Goal: Transaction & Acquisition: Subscribe to service/newsletter

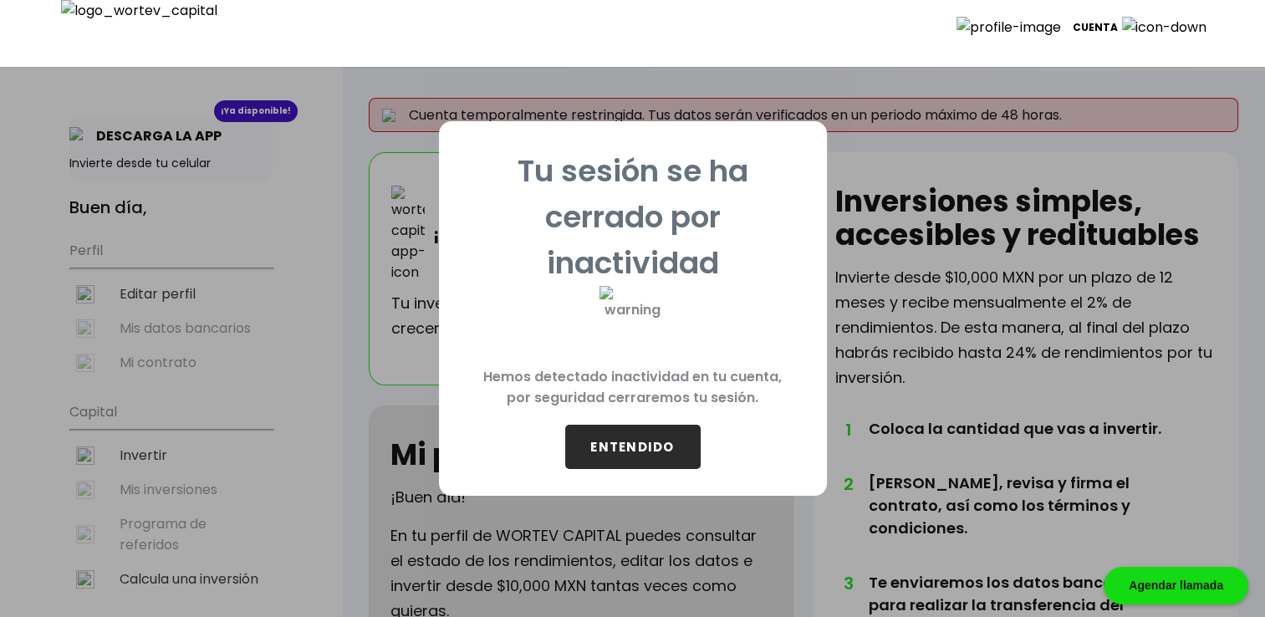
click at [662, 434] on button "ENTENDIDO" at bounding box center [632, 447] width 135 height 44
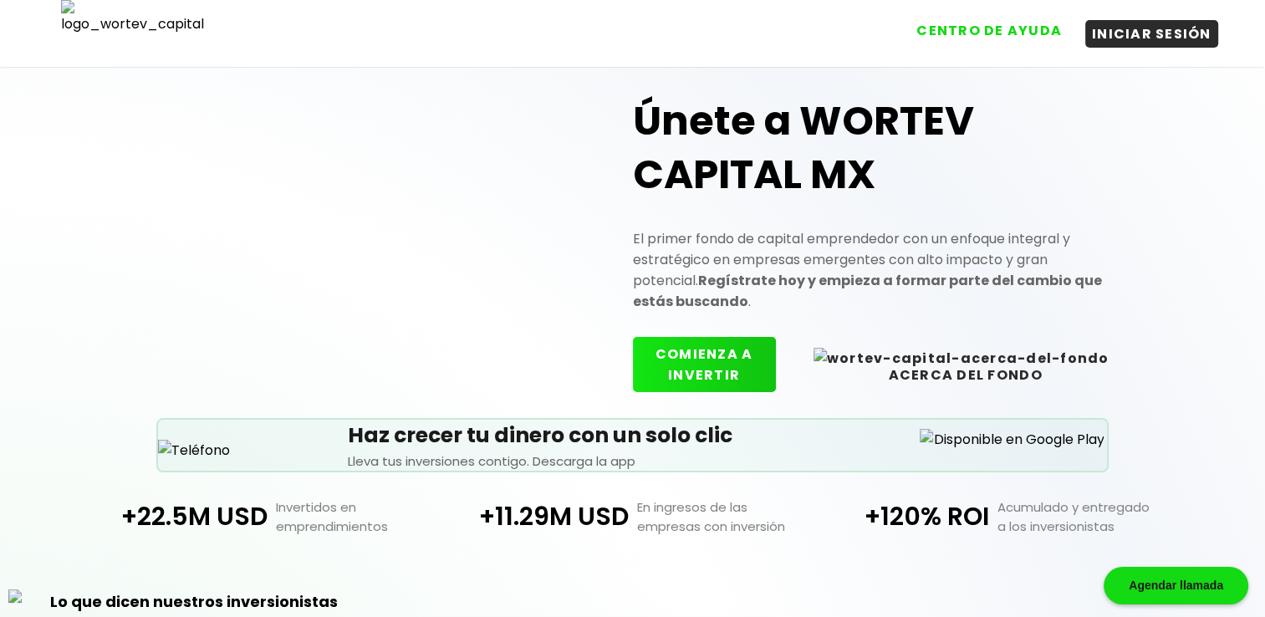
click at [1030, 30] on button "CENTRO DE AYUDA" at bounding box center [989, 31] width 159 height 28
click at [768, 356] on button "COMIENZA A INVERTIR" at bounding box center [704, 361] width 143 height 55
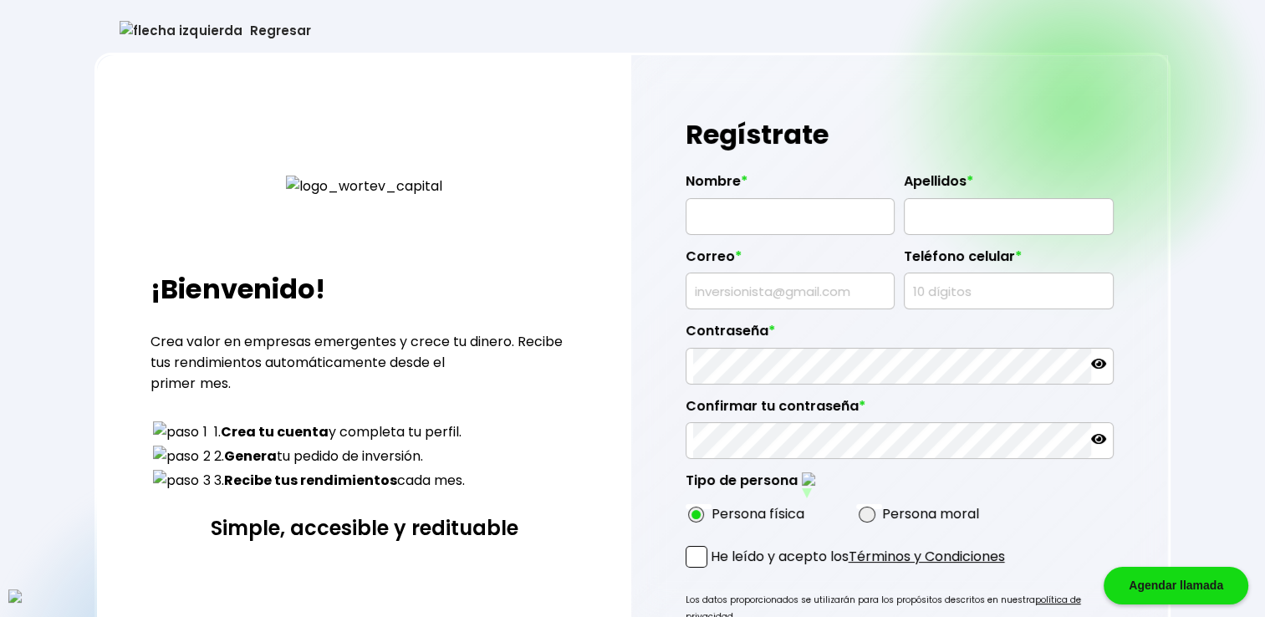
type input "[PERSON_NAME]"
type input "[EMAIL_ADDRESS][DOMAIN_NAME]"
type input "5922995455"
radio input "true"
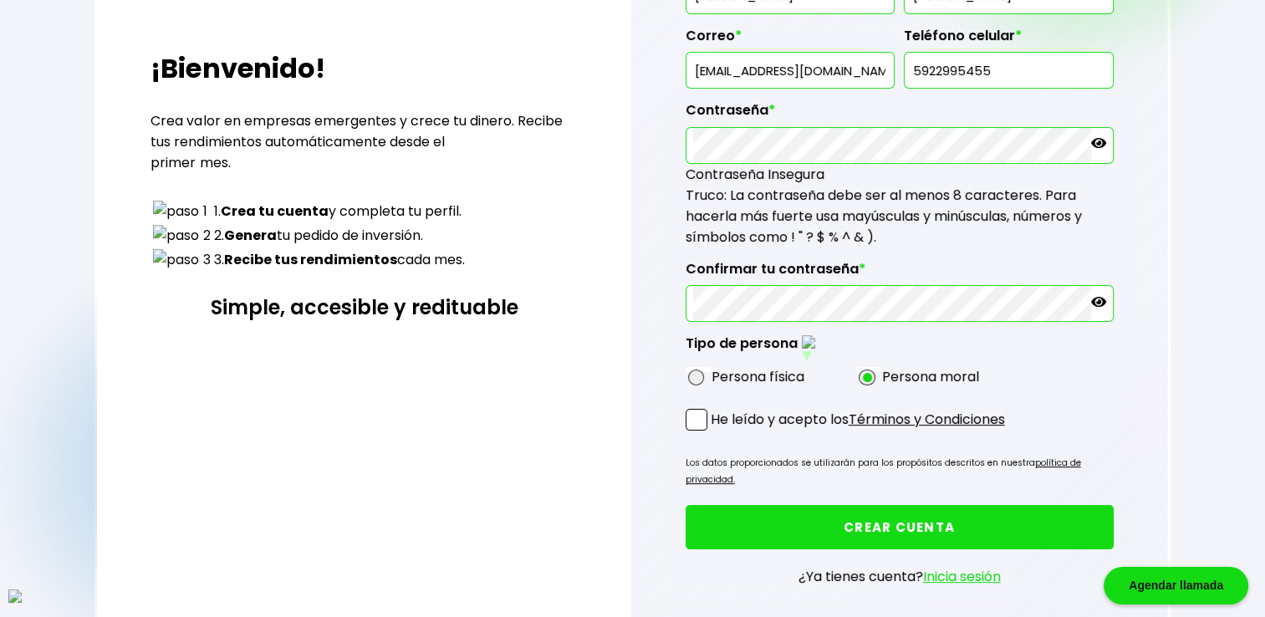
scroll to position [222, 0]
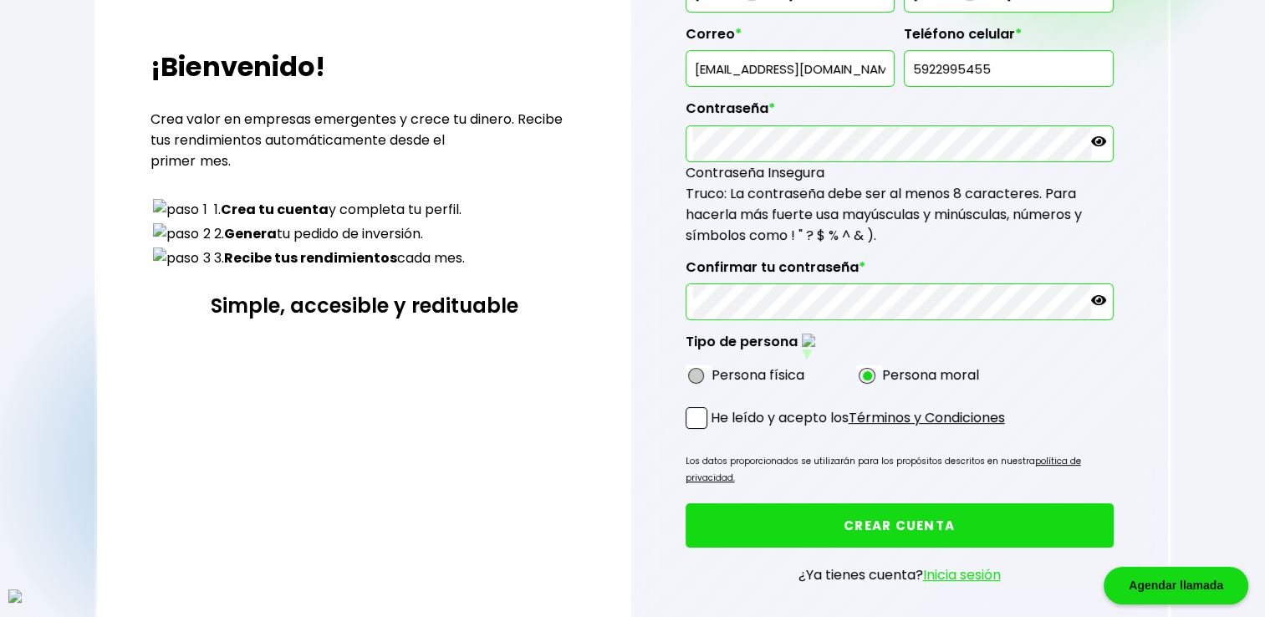
click at [692, 375] on span at bounding box center [696, 376] width 17 height 17
click at [713, 375] on input "radio" at bounding box center [718, 375] width 11 height 11
radio input "true"
click at [697, 420] on span at bounding box center [697, 418] width 22 height 22
click at [714, 431] on input "He leído y acepto los Términos y Condiciones" at bounding box center [714, 431] width 0 height 0
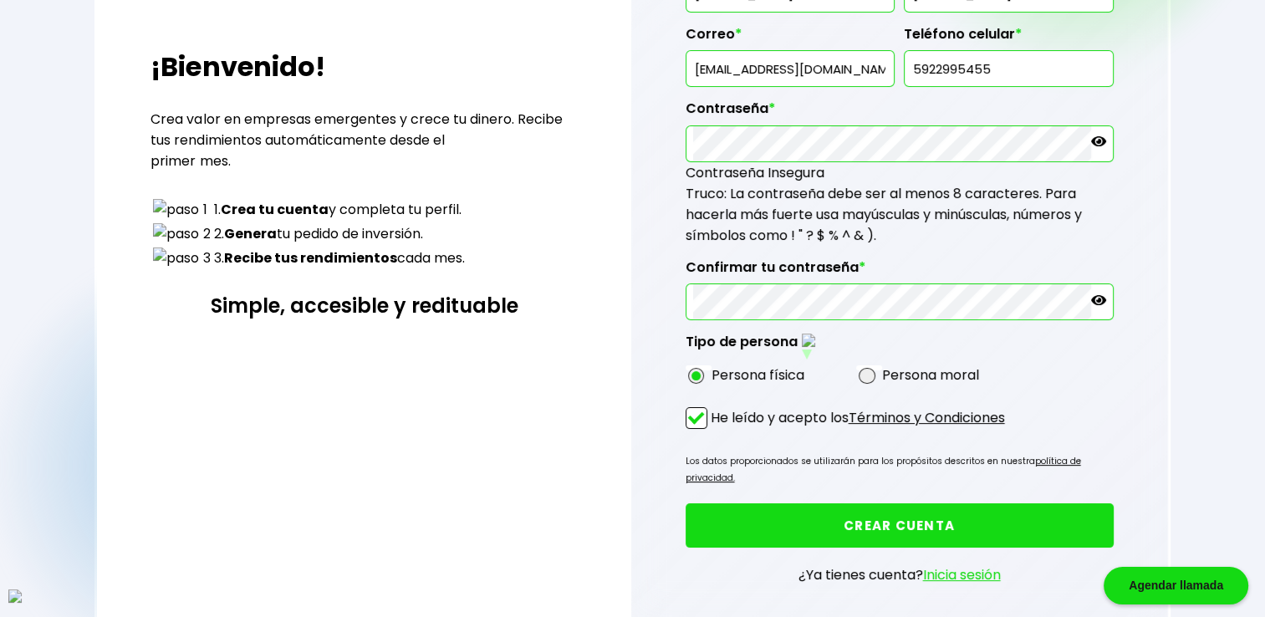
click at [840, 503] on button "CREAR CUENTA" at bounding box center [900, 525] width 428 height 44
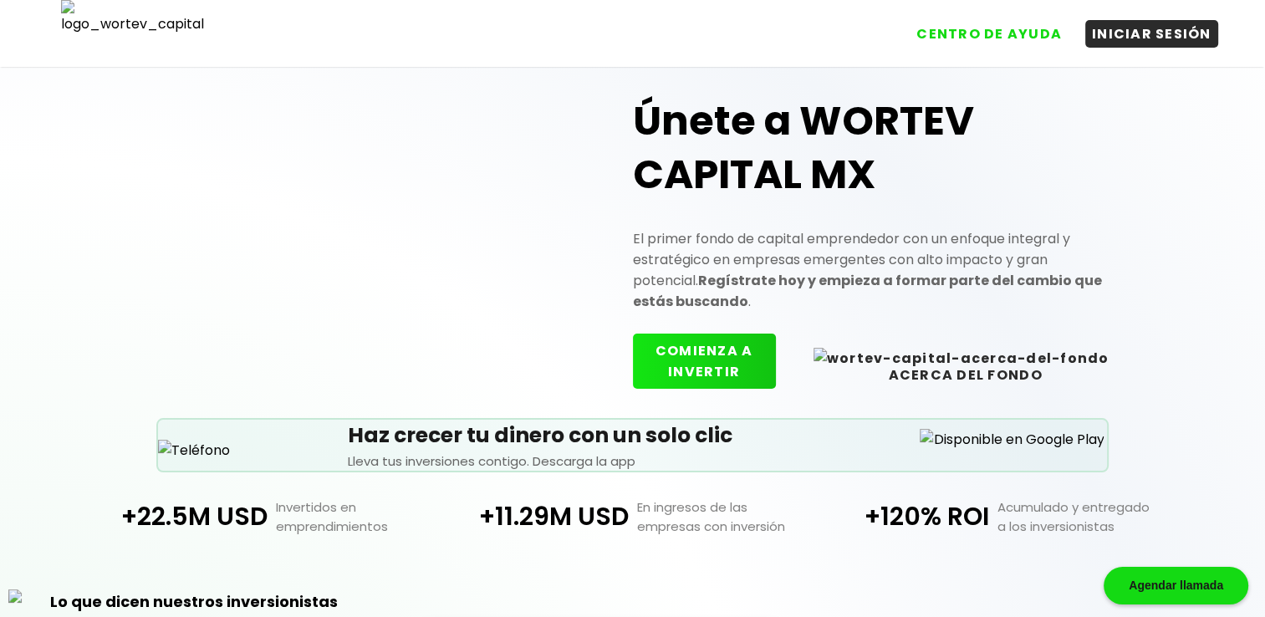
click at [773, 342] on button "COMIENZA A INVERTIR" at bounding box center [704, 361] width 143 height 55
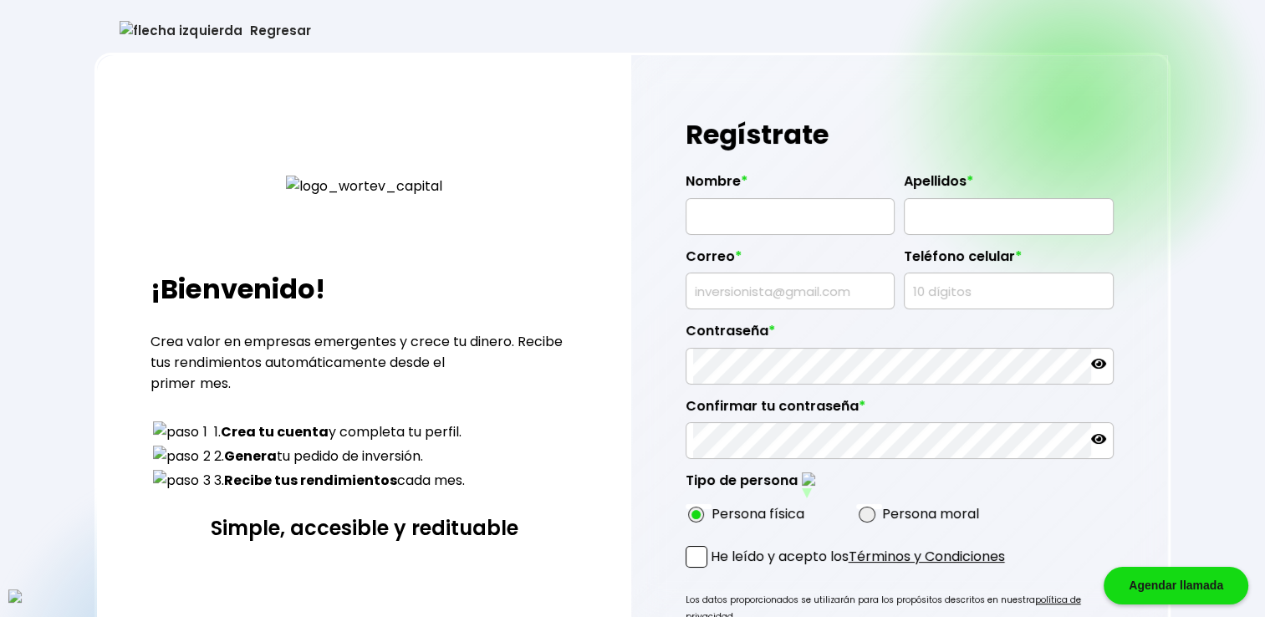
type input "LYDIA MCCRAY"
type input "MENDOZA"
type input "nalihyt@mailinator.com"
type input "9775083240"
radio input "true"
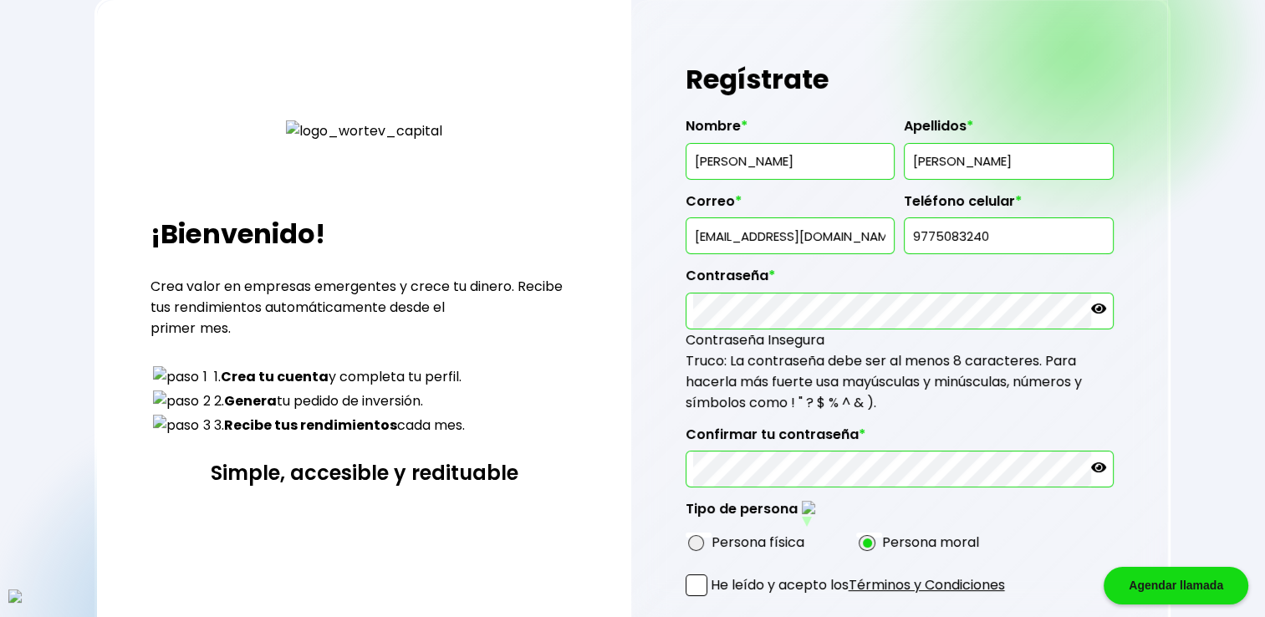
scroll to position [195, 0]
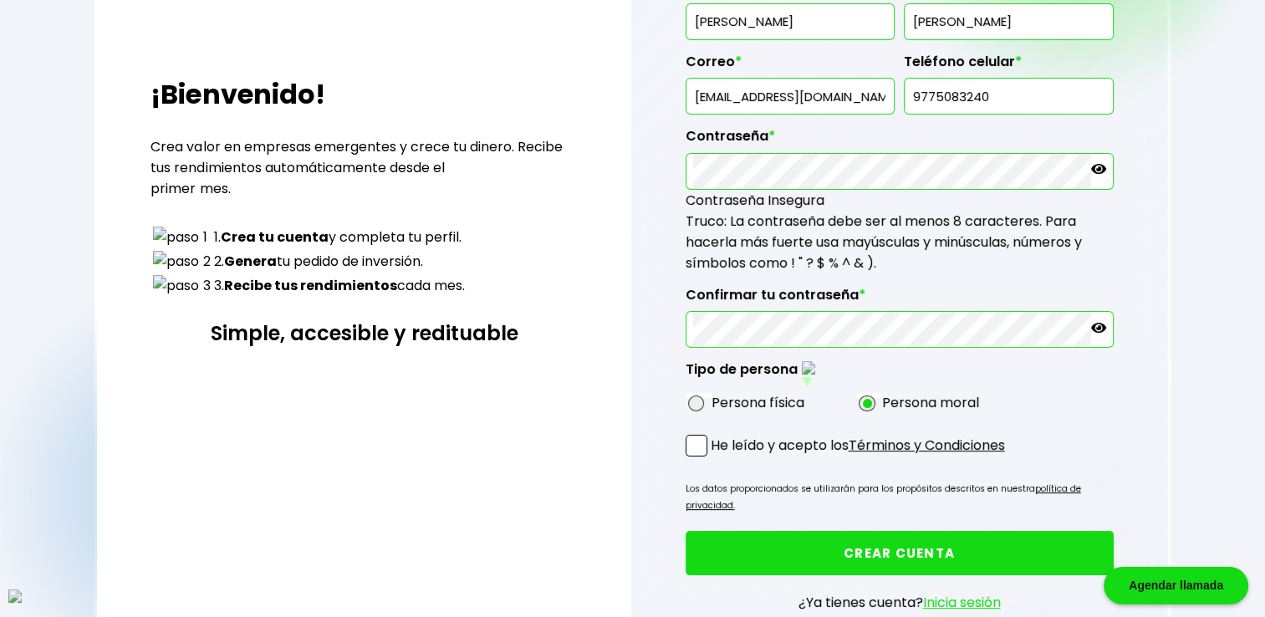
click at [692, 404] on div "Persona física" at bounding box center [771, 402] width 171 height 21
click at [697, 396] on span at bounding box center [696, 404] width 17 height 17
click at [713, 398] on input "radio" at bounding box center [718, 403] width 11 height 11
radio input "true"
click at [696, 426] on form "Nombre * LYDIA MCCRAY Apellidos * MENDOZA Correo * nalihyt@mailinator.com Teléf…" at bounding box center [900, 302] width 428 height 675
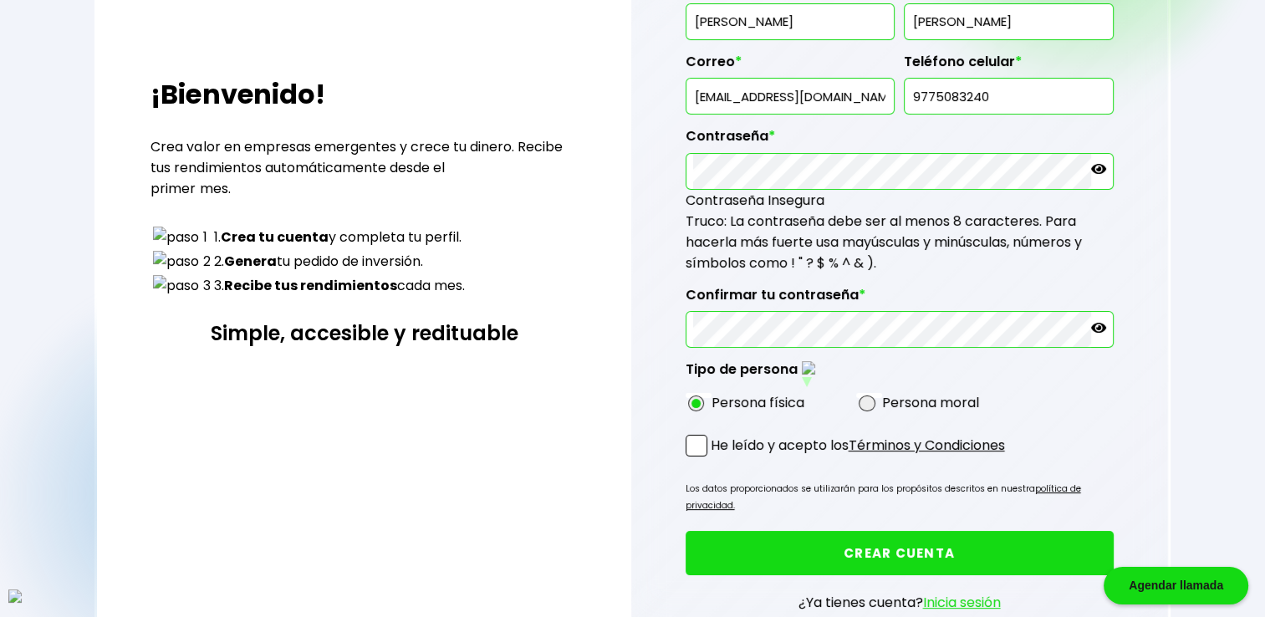
click at [702, 435] on span at bounding box center [697, 446] width 22 height 22
click at [714, 458] on input "He leído y acepto los Términos y Condiciones" at bounding box center [714, 458] width 0 height 0
click at [811, 531] on button "CREAR CUENTA" at bounding box center [900, 553] width 428 height 44
